Goal: Task Accomplishment & Management: Use online tool/utility

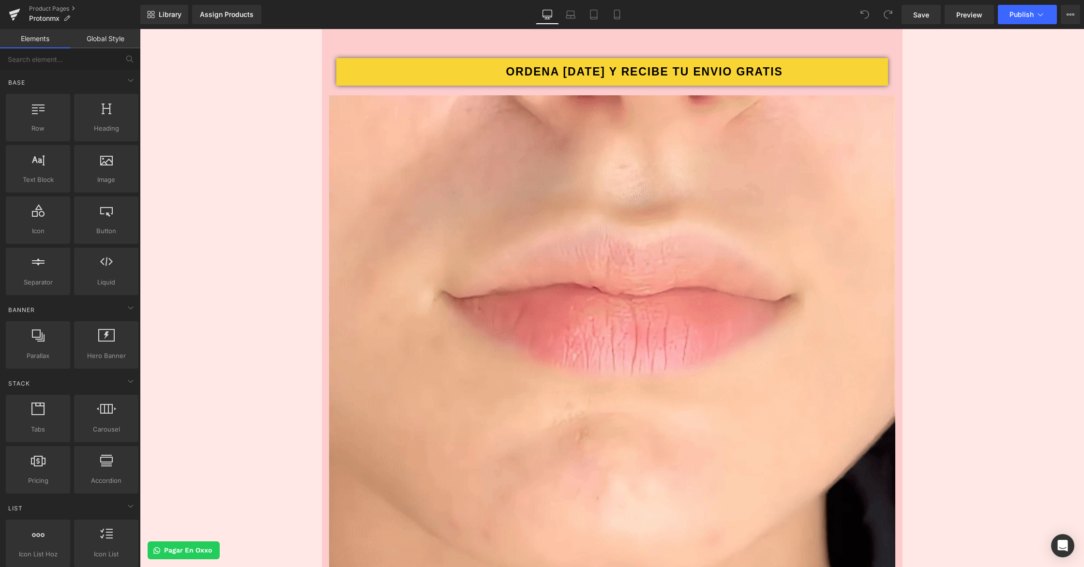
scroll to position [1024, 0]
